Goal: Connect with others: Connect with other users

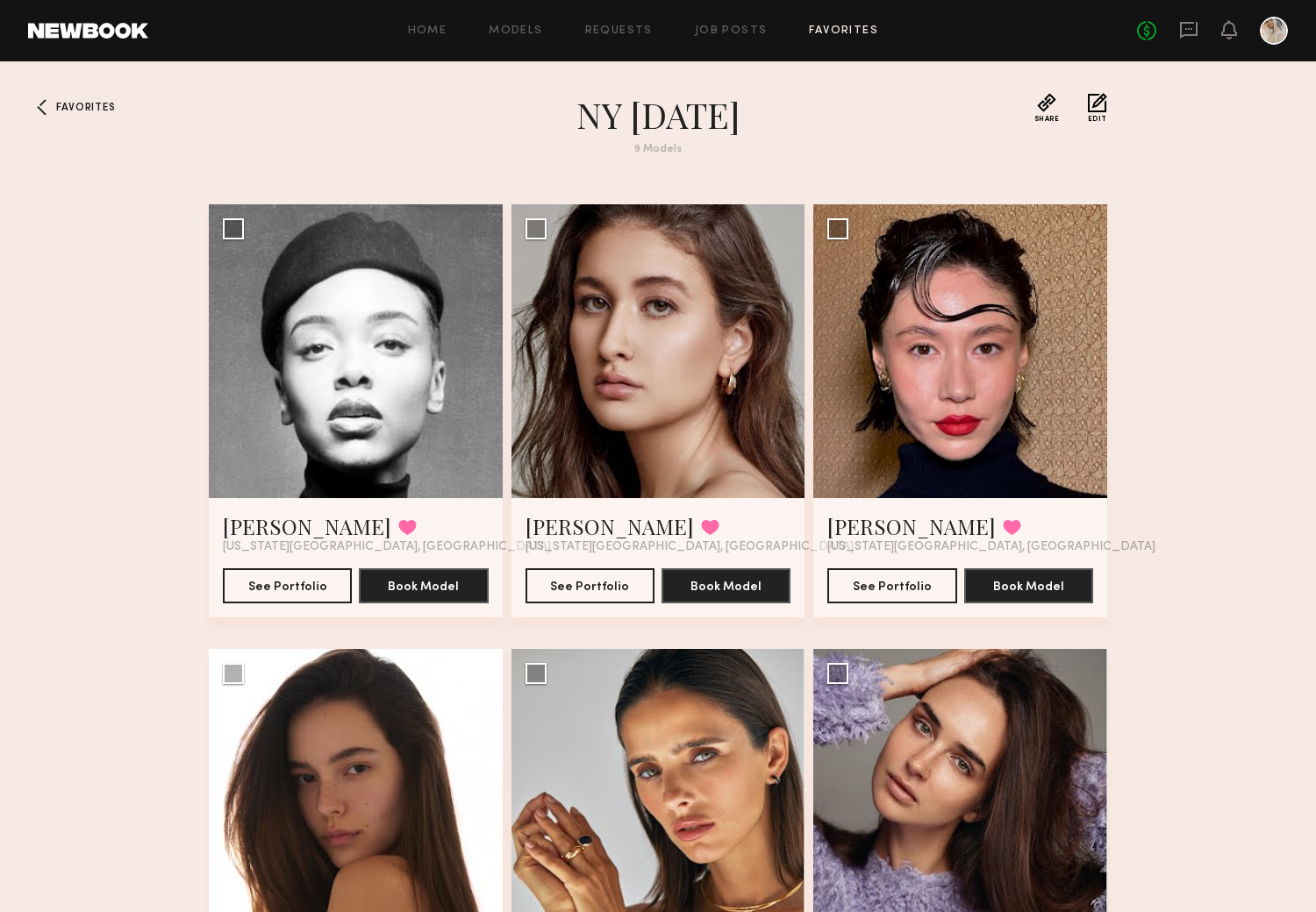
scroll to position [266, 0]
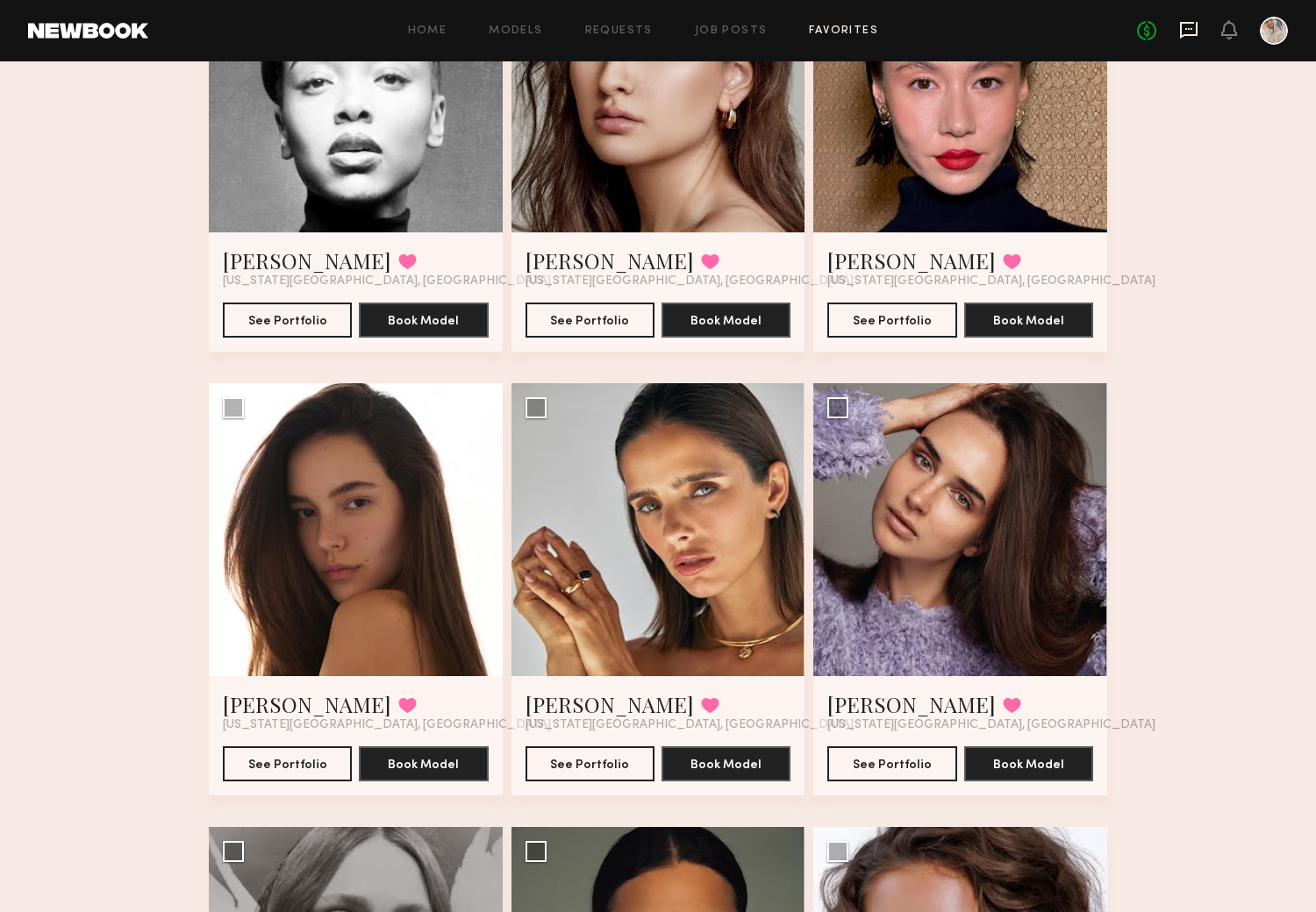
click at [1190, 25] on icon at bounding box center [1188, 30] width 19 height 19
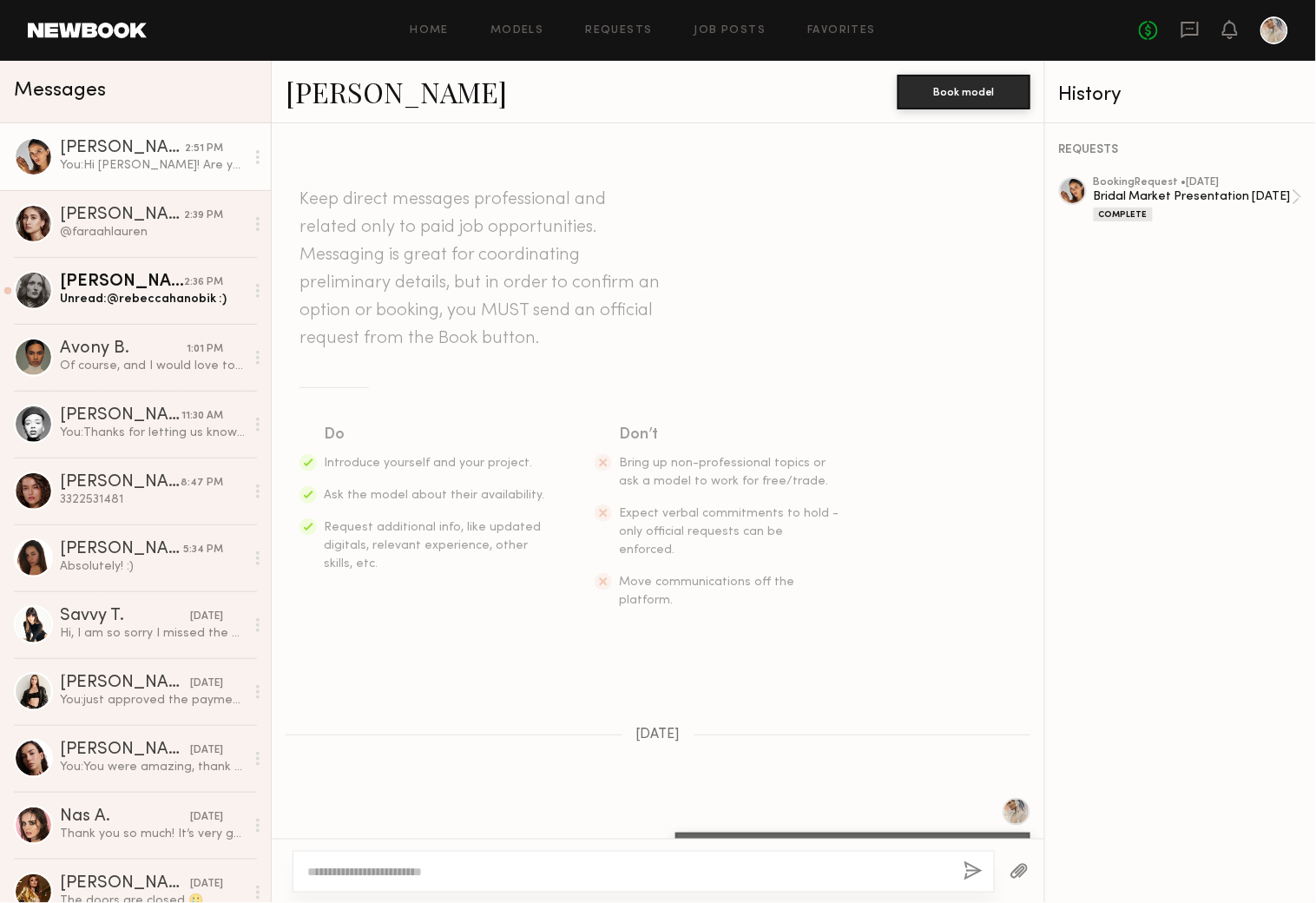
scroll to position [2276, 0]
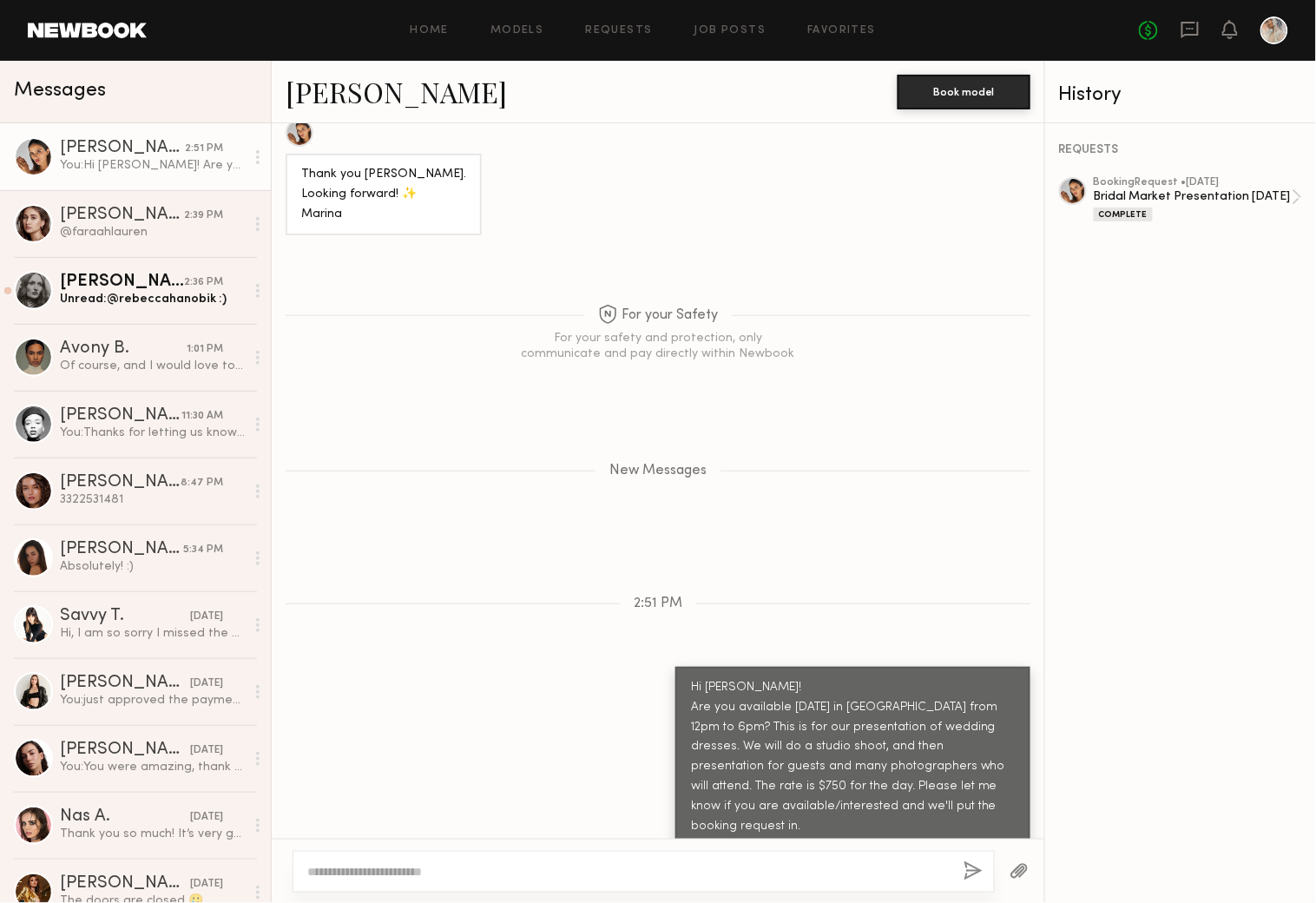
click at [333, 85] on link "[PERSON_NAME]" at bounding box center [396, 91] width 221 height 37
click at [828, 21] on div "Home Models Requests Job Posts Favorites Sign Out No fees up to $5,000" at bounding box center [717, 29] width 1142 height 27
click at [832, 27] on link "Favorites" at bounding box center [842, 31] width 69 height 11
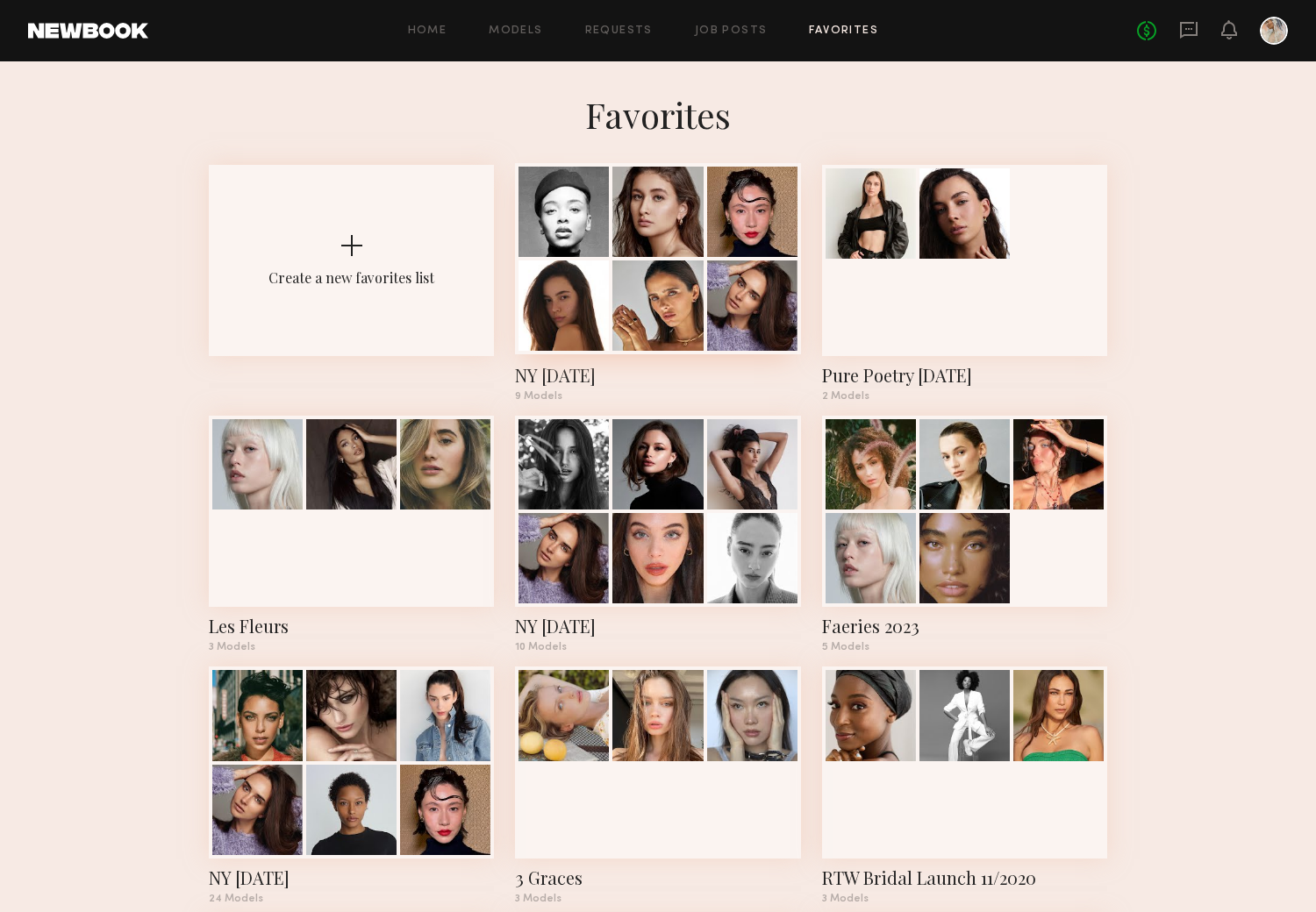
click at [655, 283] on div at bounding box center [658, 306] width 91 height 91
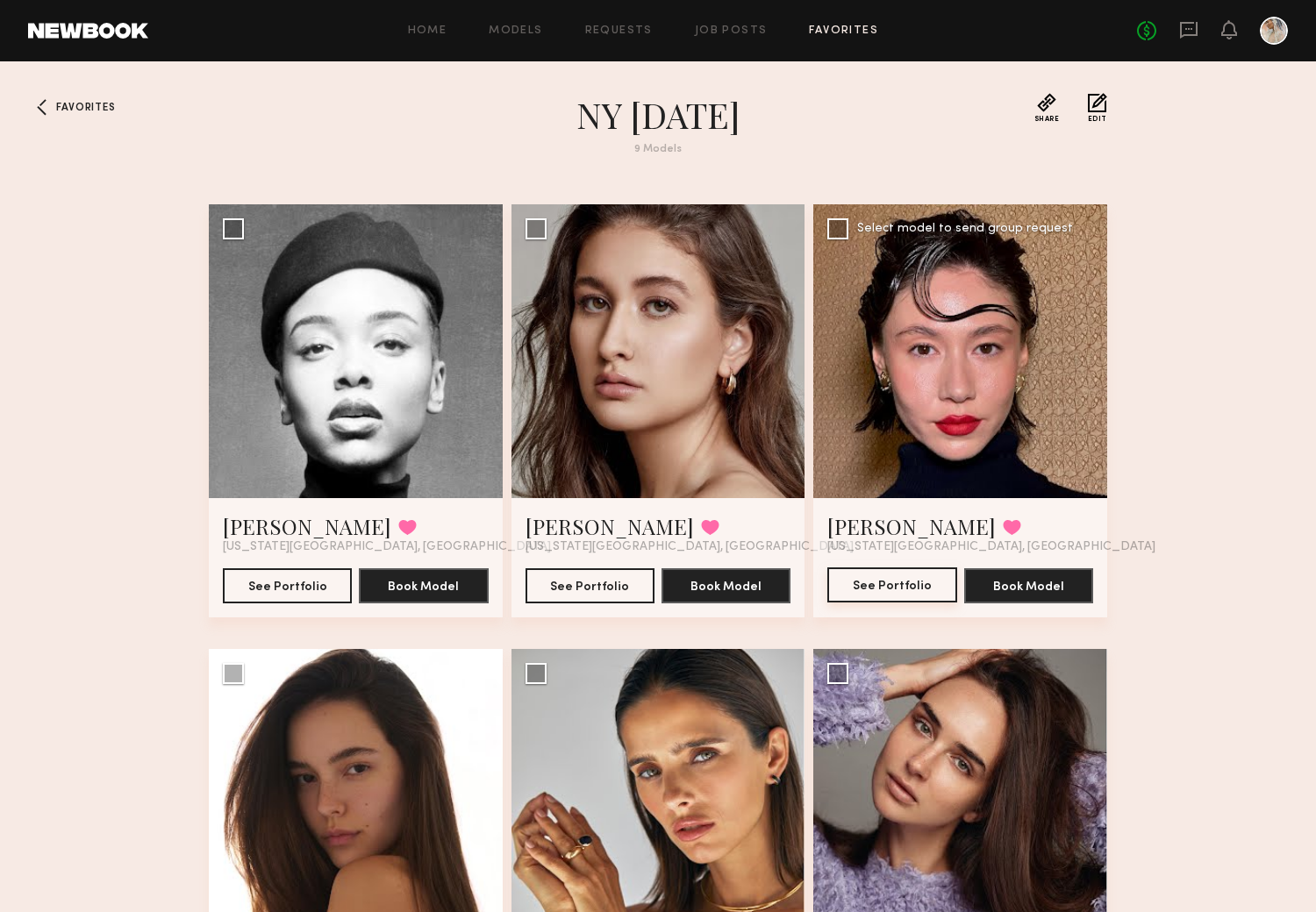
click at [878, 581] on button "See Portfolio" at bounding box center [891, 585] width 129 height 35
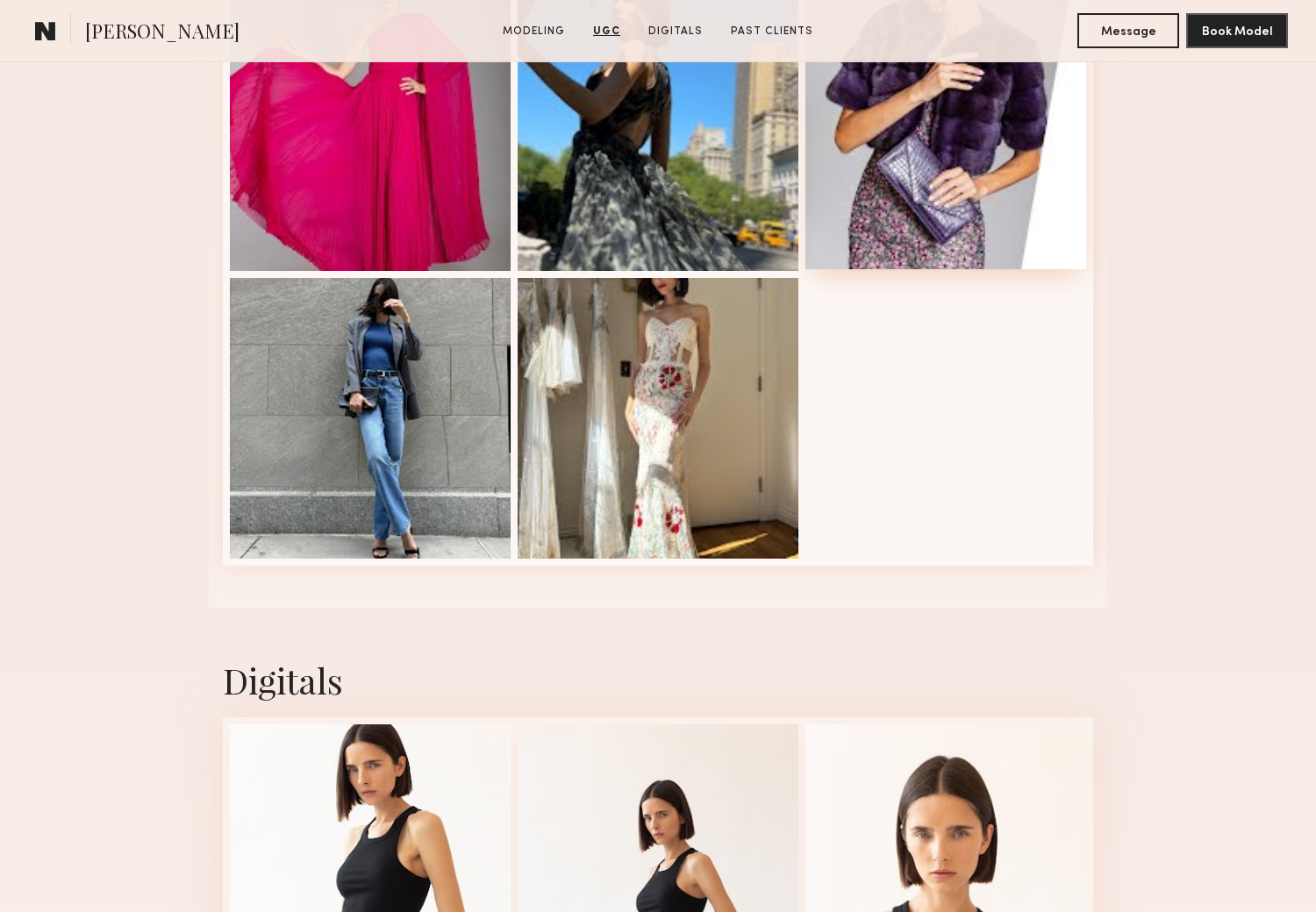
scroll to position [2632, 0]
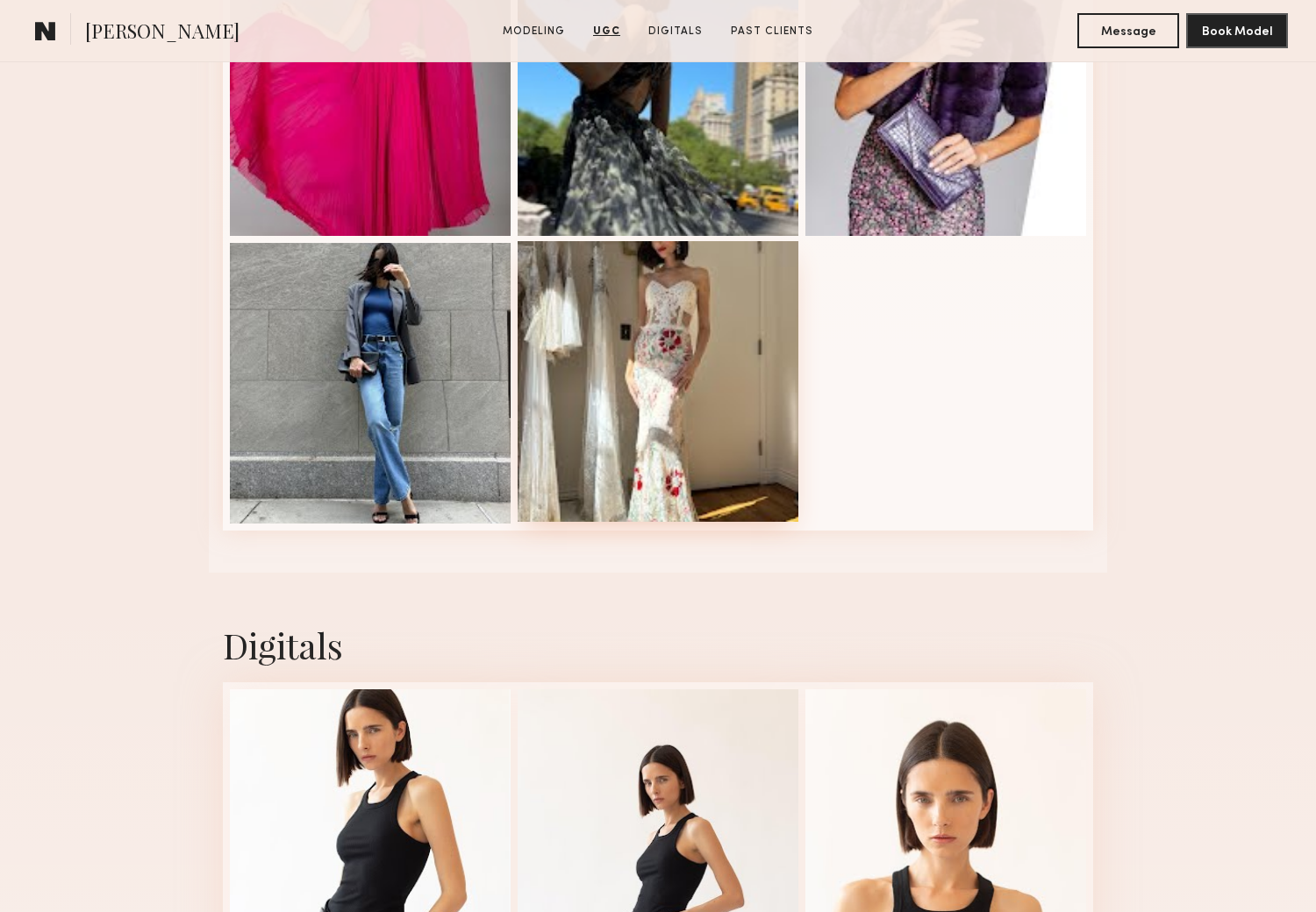
click at [656, 404] on div at bounding box center [658, 381] width 281 height 281
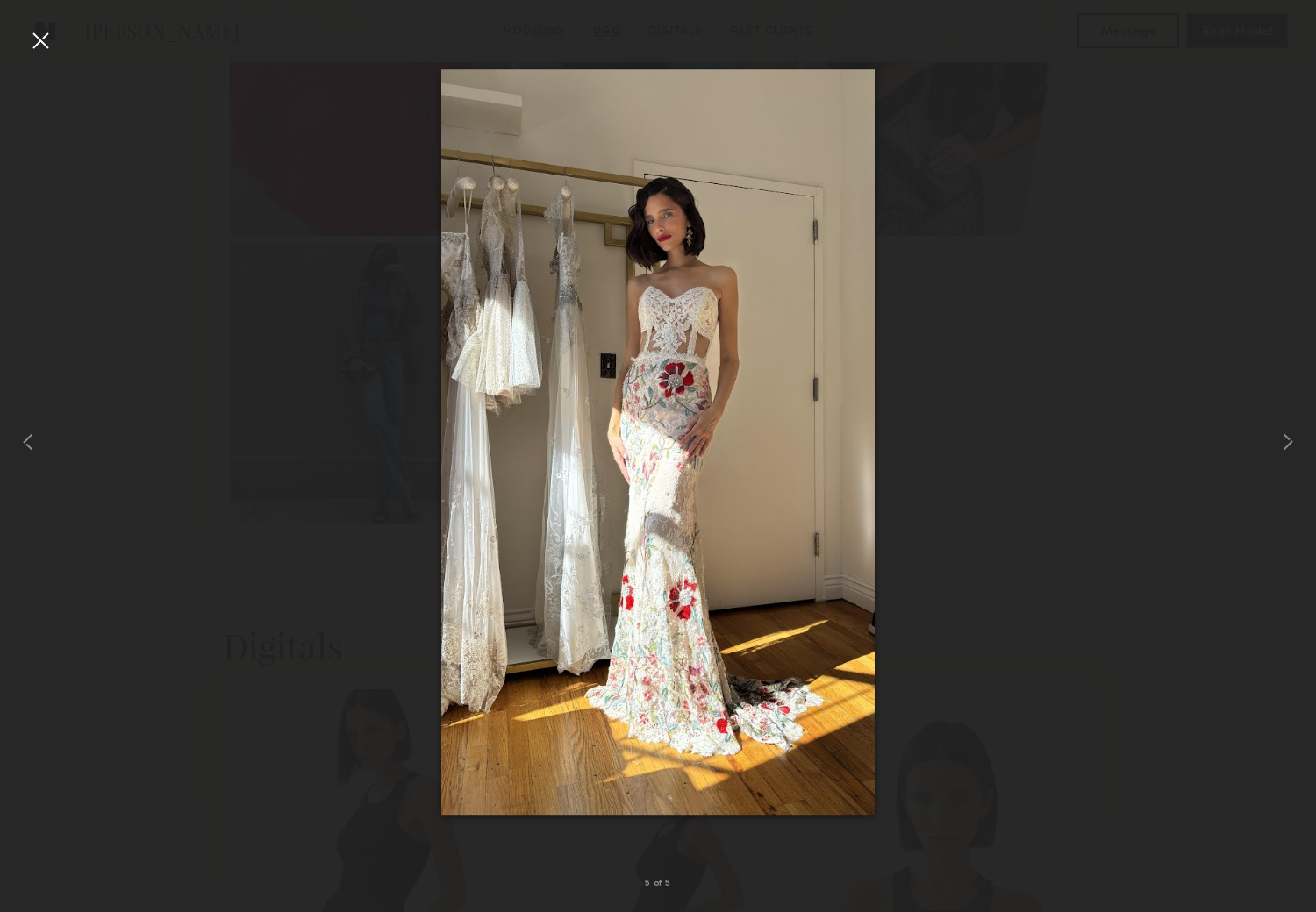
click at [35, 31] on div at bounding box center [40, 40] width 28 height 28
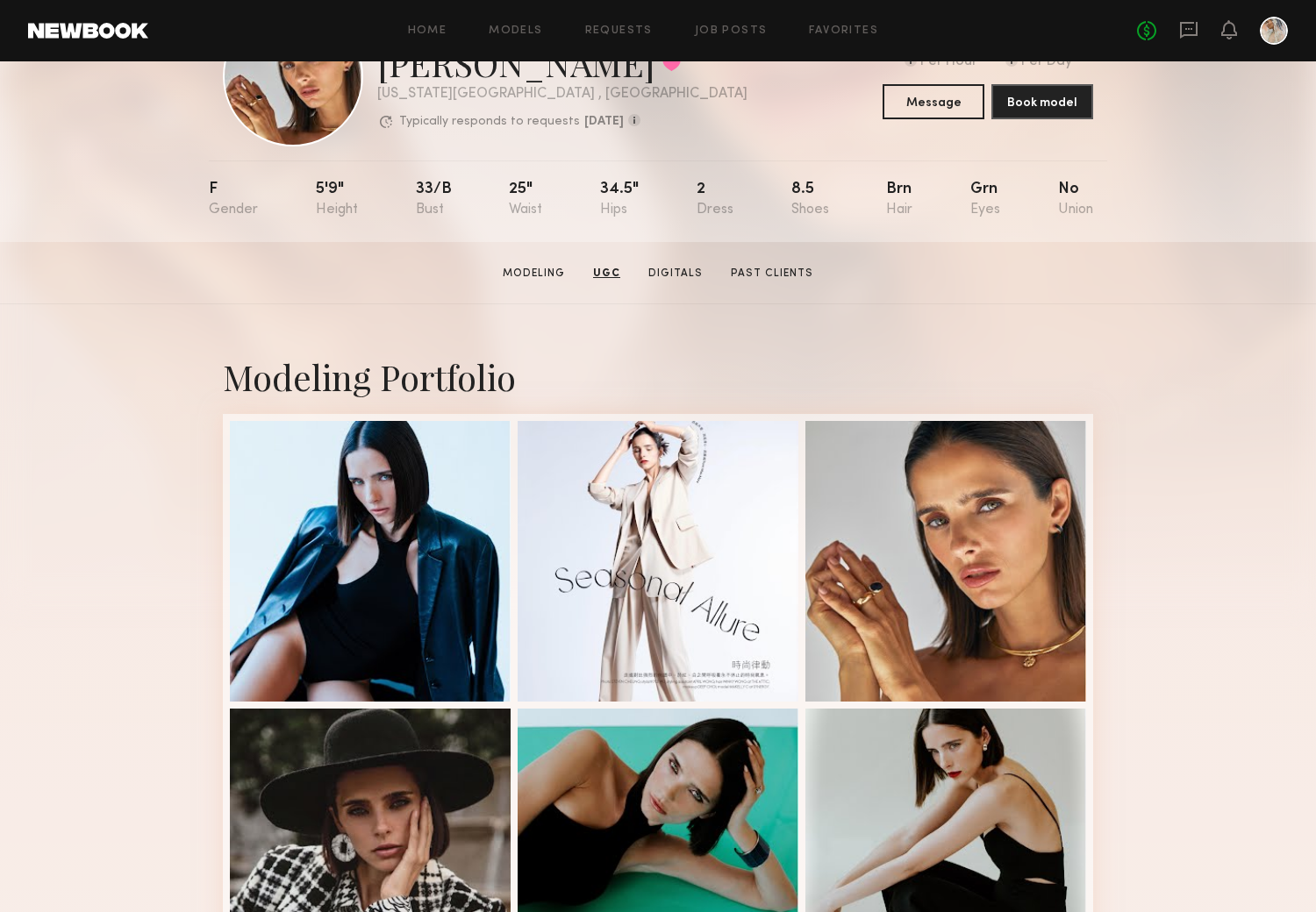
scroll to position [0, 0]
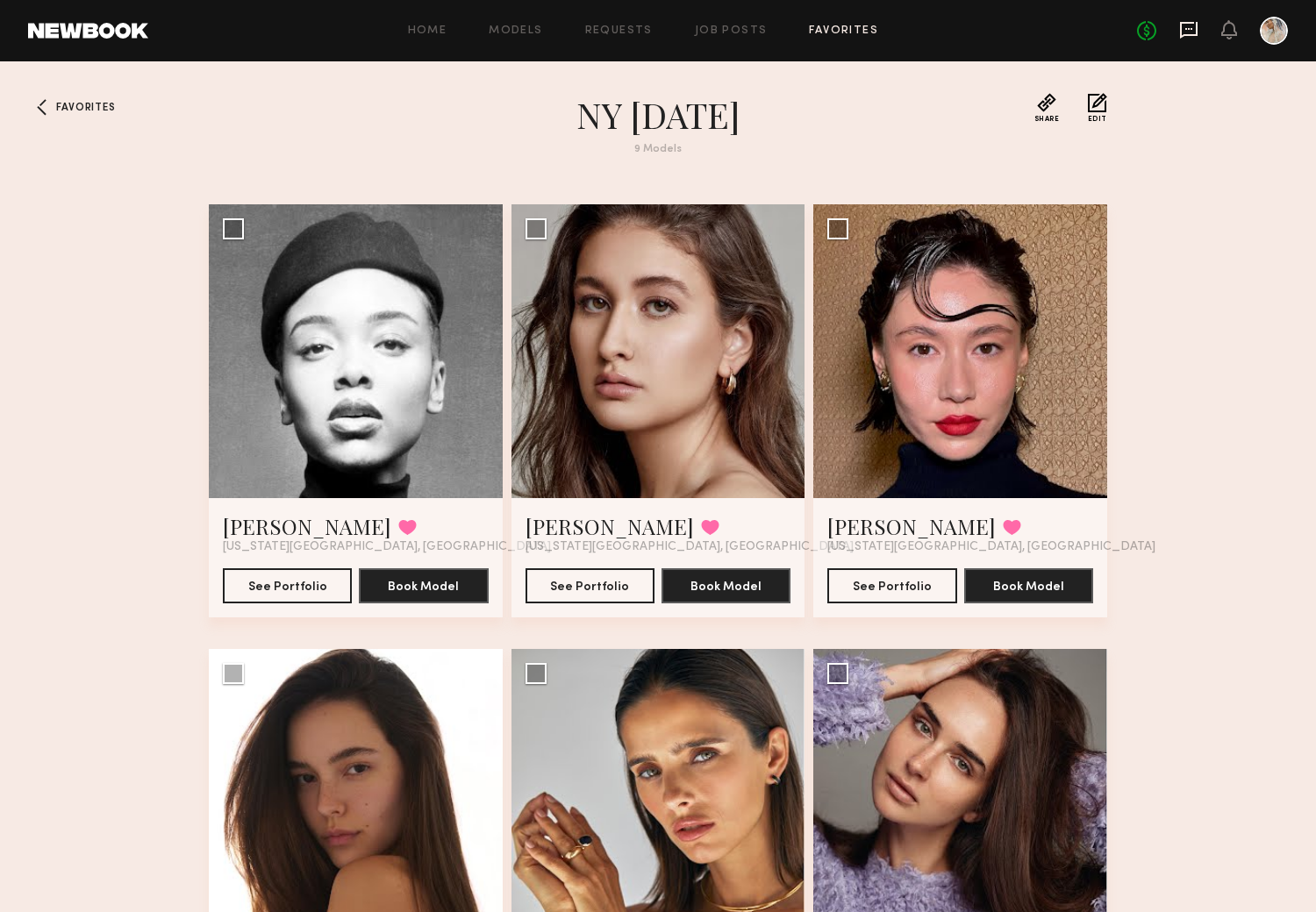
click at [1187, 23] on icon at bounding box center [1188, 30] width 17 height 16
